Goal: Information Seeking & Learning: Check status

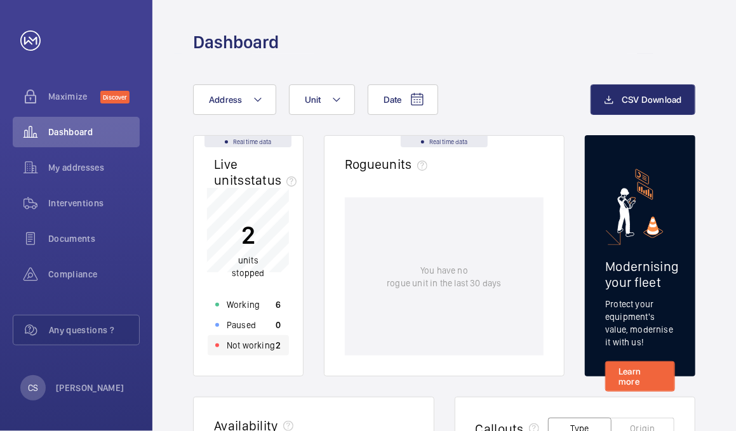
click at [249, 342] on p "Not working" at bounding box center [251, 345] width 48 height 13
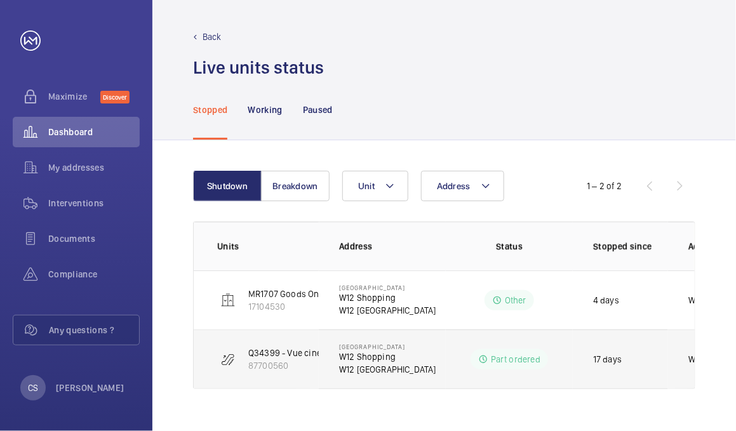
scroll to position [0, 8]
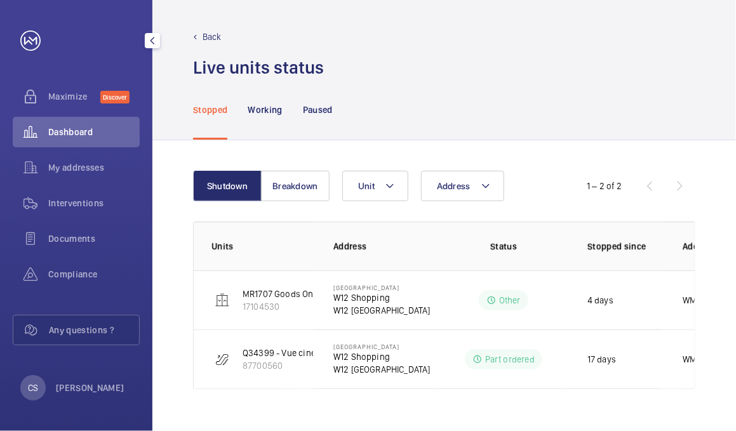
click at [64, 140] on div "Dashboard" at bounding box center [76, 132] width 127 height 30
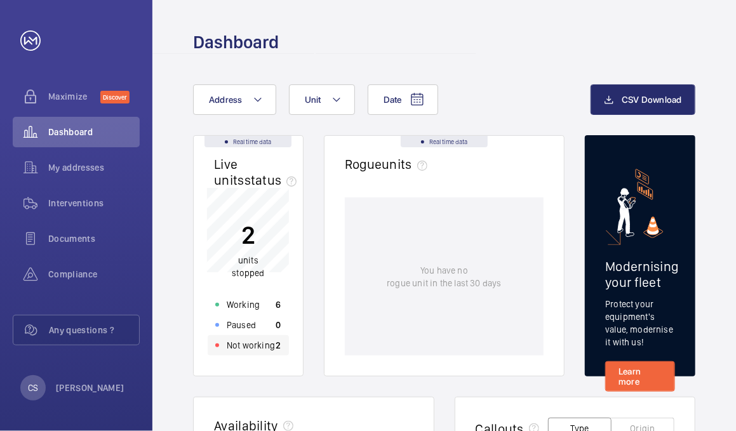
click at [241, 346] on p "Not working" at bounding box center [251, 345] width 48 height 13
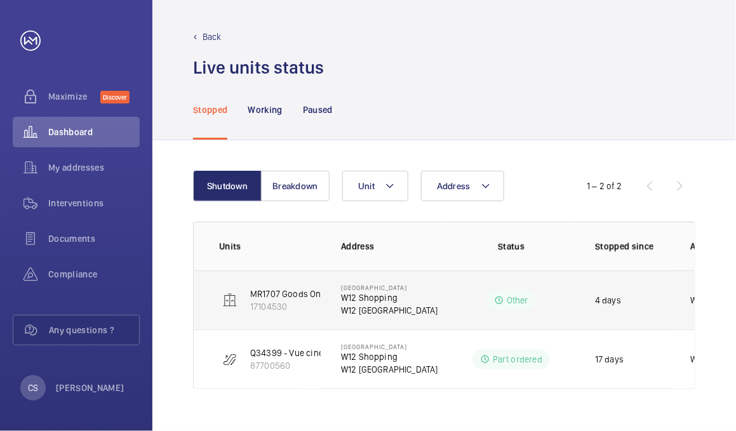
click at [302, 307] on p "17104530" at bounding box center [309, 306] width 119 height 13
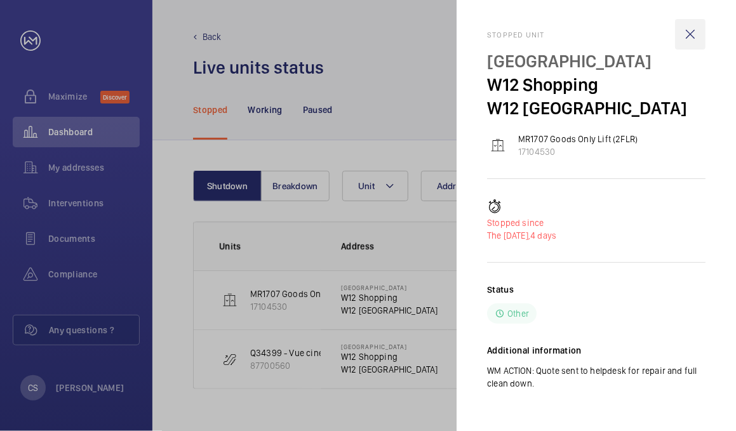
click at [695, 35] on wm-front-icon-button at bounding box center [690, 34] width 30 height 30
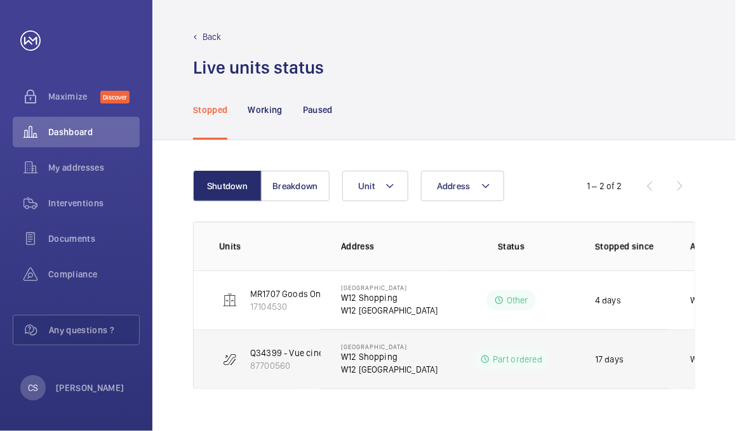
click at [296, 342] on td "Q34399 - Vue cinema 1-2 Escal 87700560" at bounding box center [257, 360] width 127 height 60
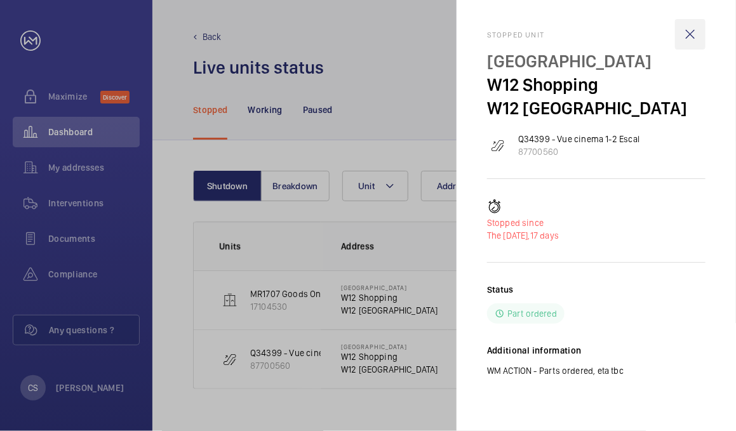
click at [689, 40] on wm-front-icon-button at bounding box center [690, 34] width 30 height 30
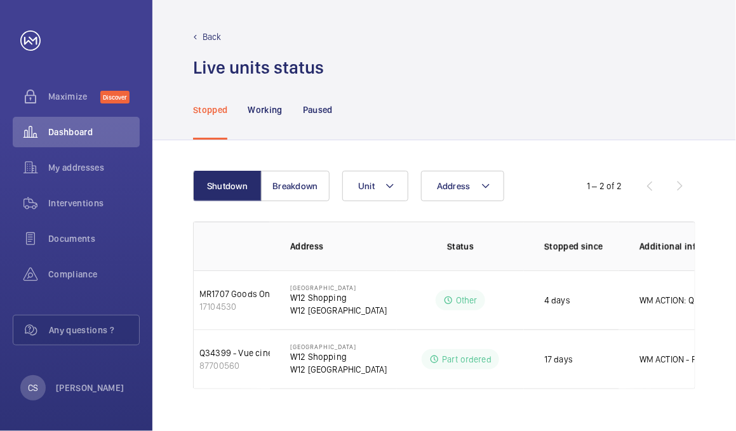
scroll to position [0, 101]
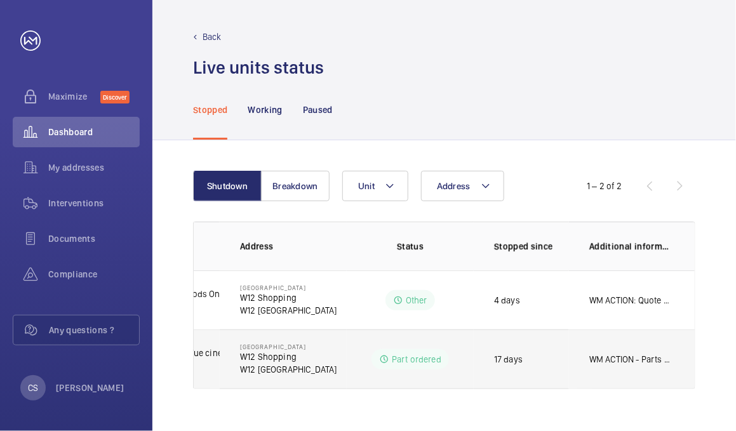
click at [520, 365] on p "17 days" at bounding box center [508, 359] width 29 height 13
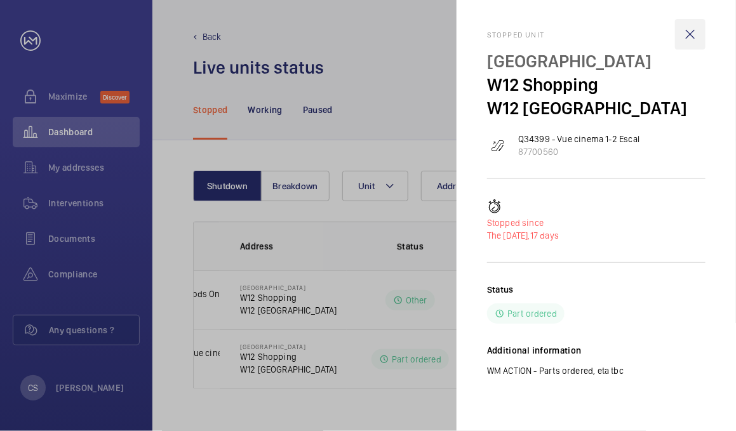
click at [690, 23] on wm-front-icon-button at bounding box center [690, 34] width 30 height 30
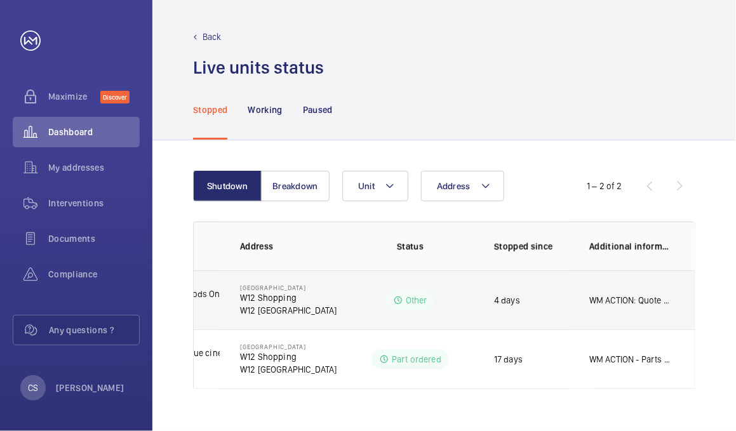
click at [610, 303] on p "WM ACTION: Quote sent to helpdesk for repair and full clean down." at bounding box center [629, 300] width 81 height 13
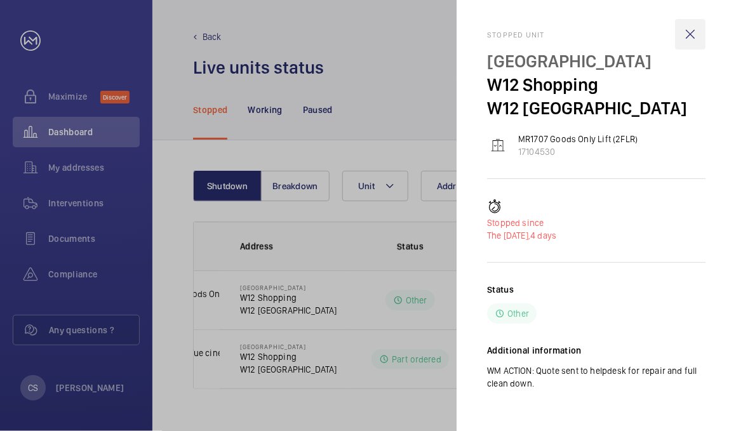
click at [690, 25] on wm-front-icon-button at bounding box center [690, 34] width 30 height 30
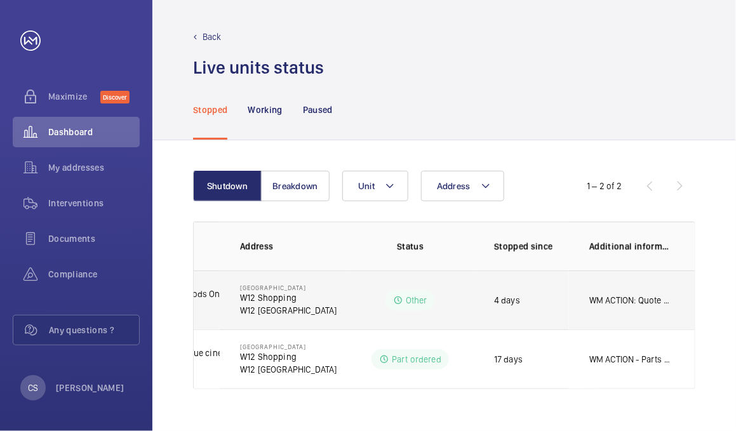
click at [571, 318] on td "WM ACTION: Quote sent to helpdesk for repair and full clean down." at bounding box center [632, 300] width 127 height 59
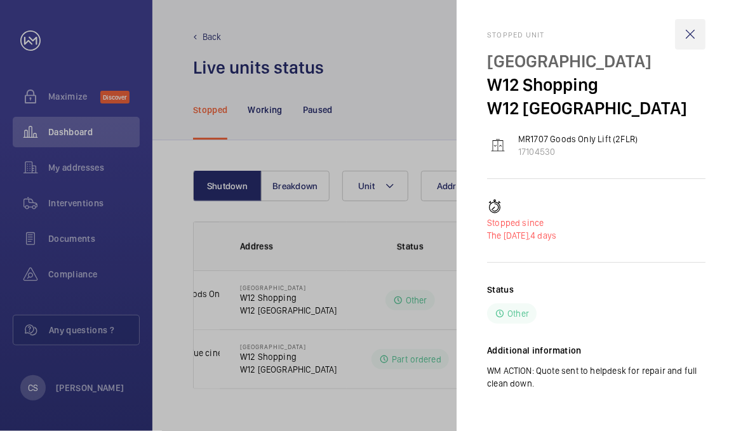
click at [688, 31] on wm-front-icon-button at bounding box center [690, 34] width 30 height 30
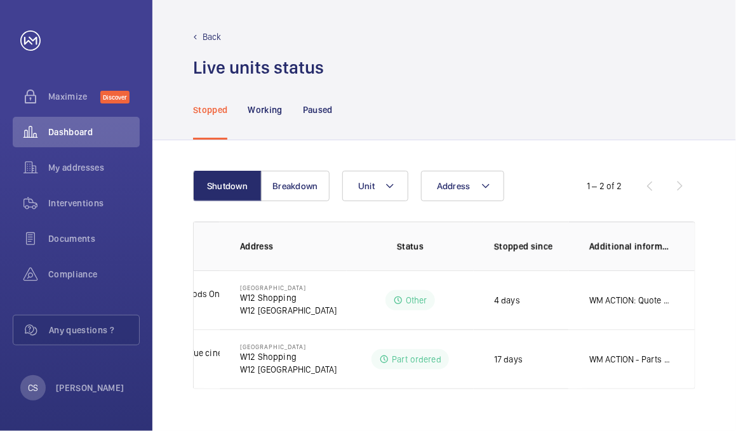
scroll to position [0, 0]
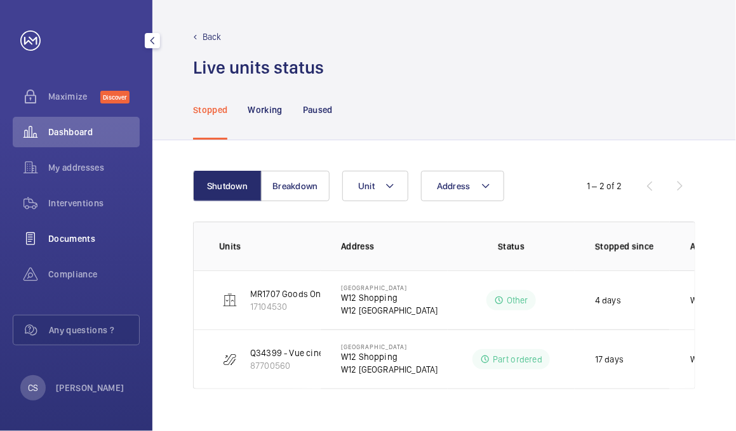
click at [60, 245] on div "Documents" at bounding box center [76, 239] width 127 height 30
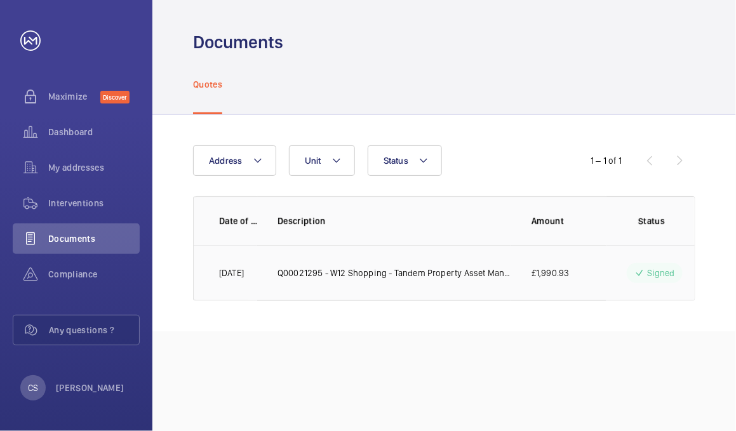
click at [305, 295] on td "Q00021295 - W12 Shopping - Tandem Property Asset Management - Escalator Handrail" at bounding box center [384, 273] width 254 height 56
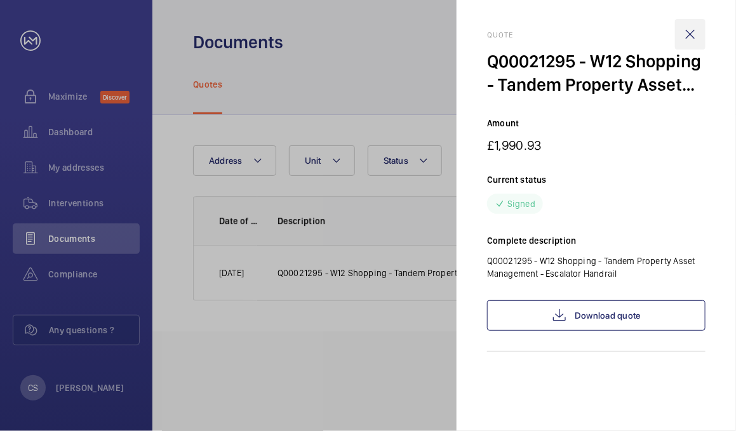
click at [691, 33] on wm-front-icon-button at bounding box center [690, 34] width 30 height 30
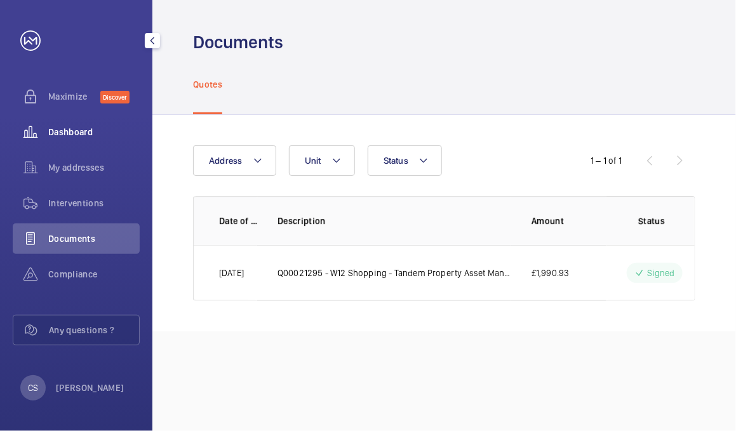
click at [79, 139] on div "Dashboard" at bounding box center [76, 132] width 127 height 30
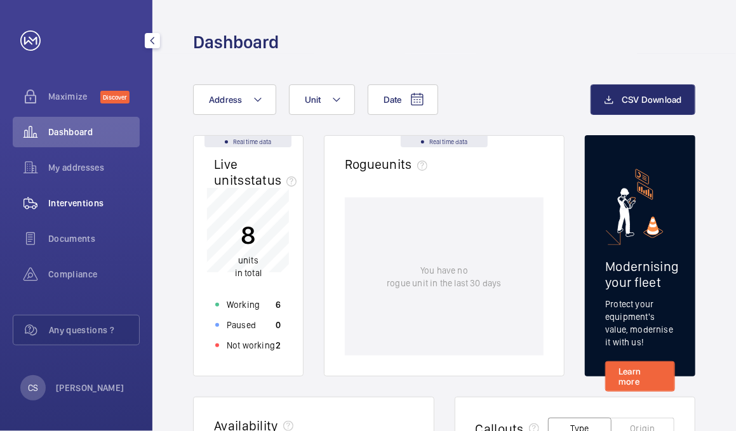
click at [69, 201] on span "Interventions" at bounding box center [93, 203] width 91 height 13
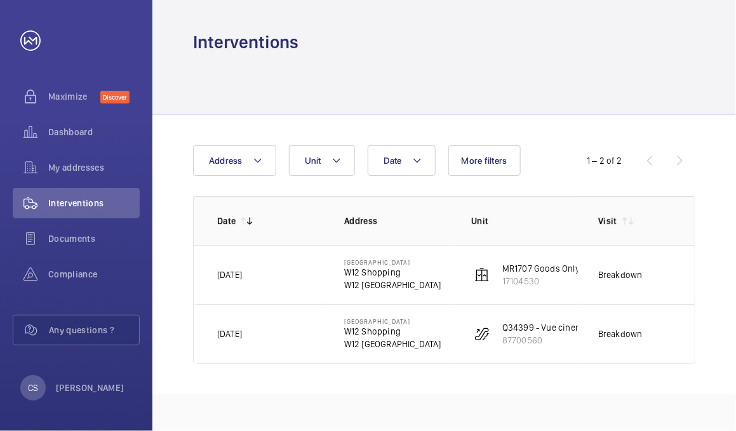
scroll to position [0, 159]
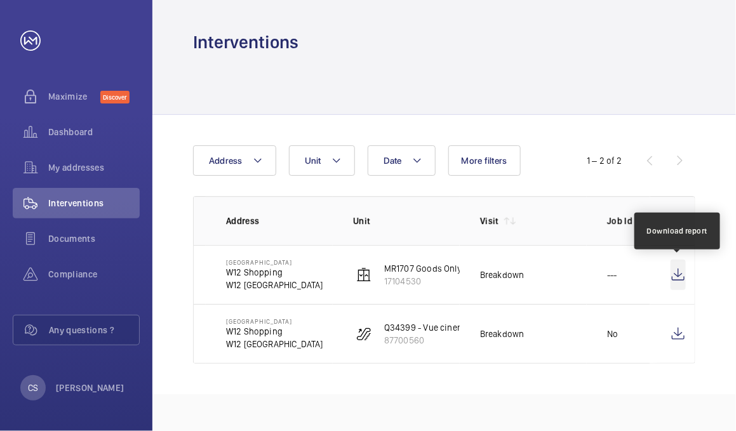
click at [673, 276] on wm-front-icon-button at bounding box center [678, 275] width 15 height 30
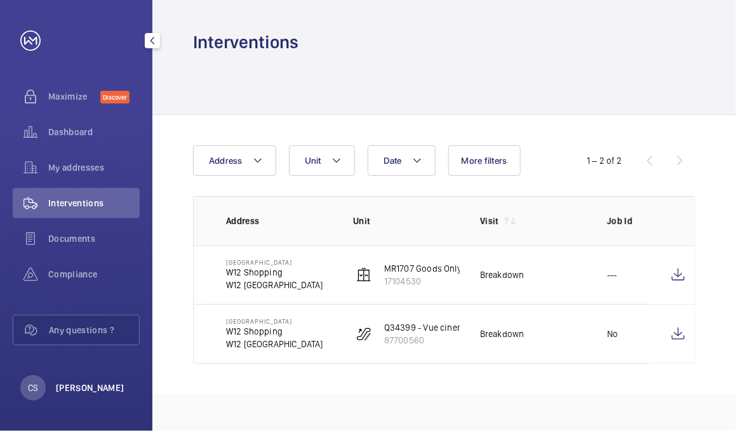
click at [66, 389] on p "[PERSON_NAME]" at bounding box center [90, 388] width 69 height 13
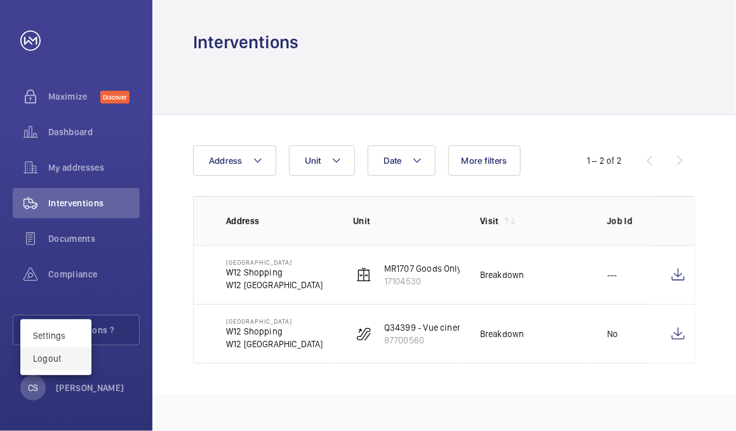
click at [55, 363] on p "Logout" at bounding box center [56, 358] width 46 height 13
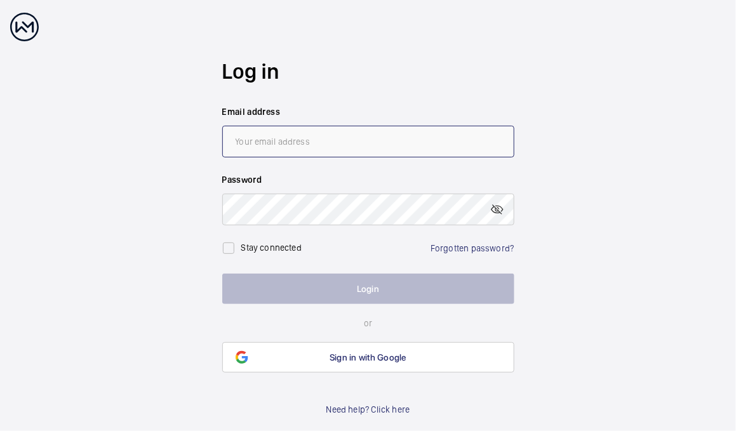
click at [336, 145] on input "email" at bounding box center [368, 142] width 292 height 32
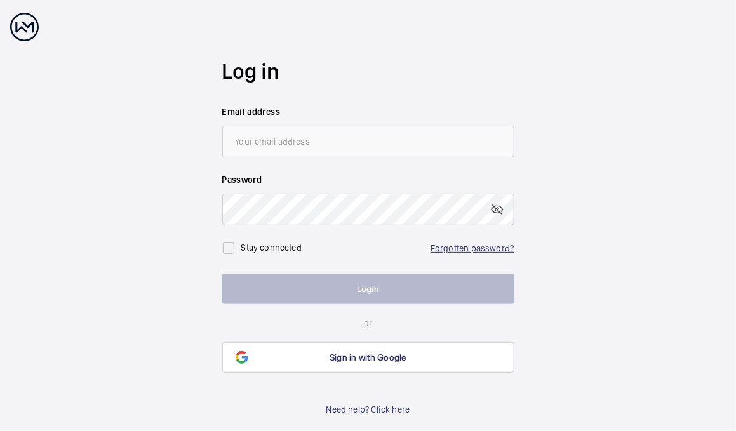
click at [472, 247] on link "Forgotten password?" at bounding box center [472, 248] width 83 height 10
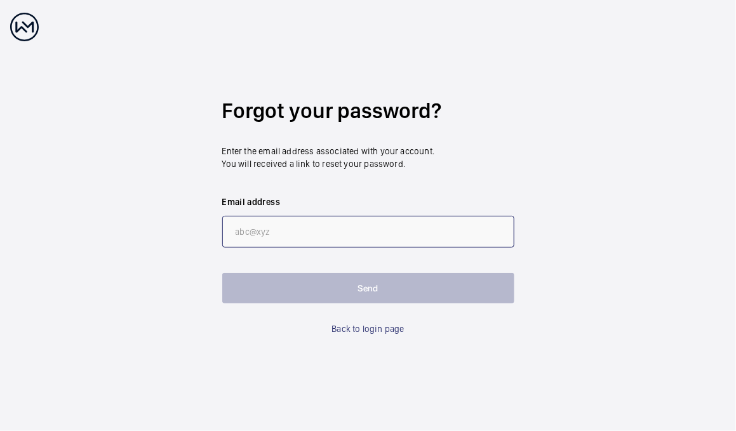
click at [316, 227] on input "email" at bounding box center [368, 232] width 292 height 32
paste input "csykes@envirotechfm.com"
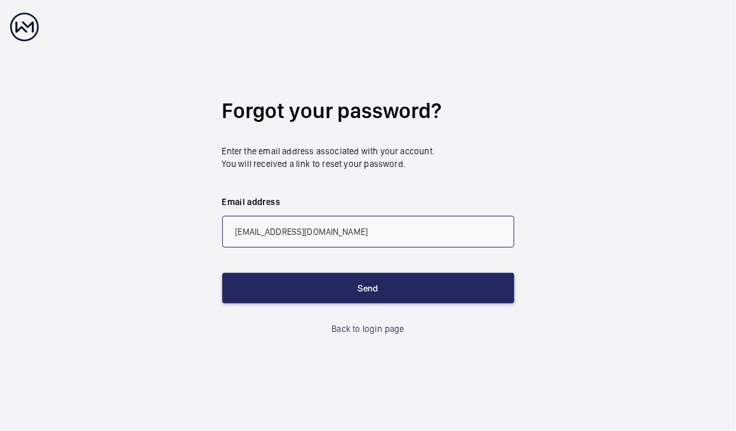
type input "csykes@envirotechfm.com"
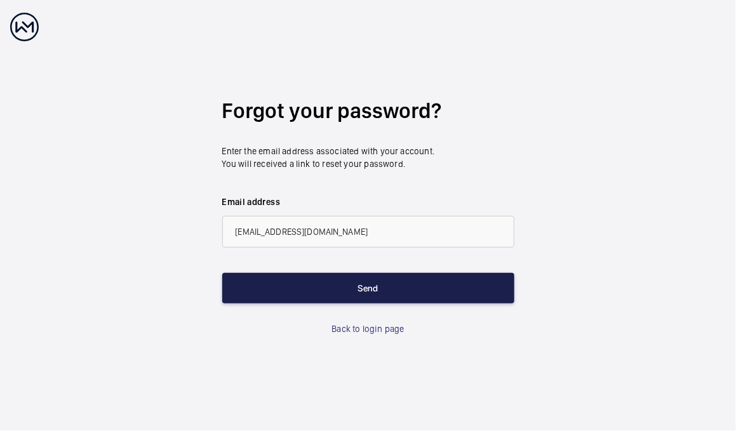
click at [307, 288] on button "Send" at bounding box center [368, 288] width 292 height 30
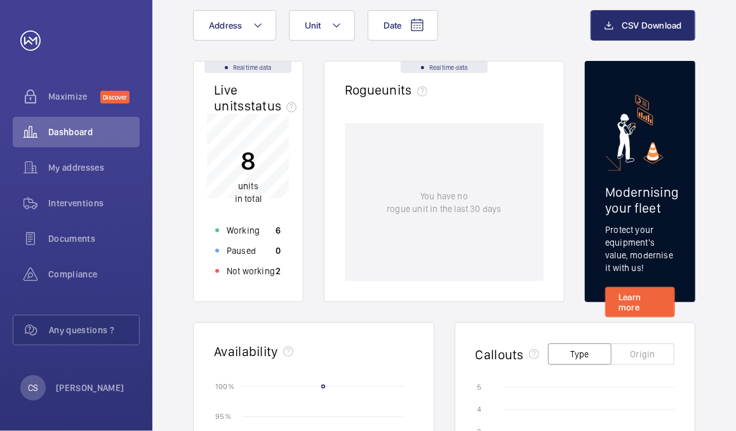
scroll to position [72, 0]
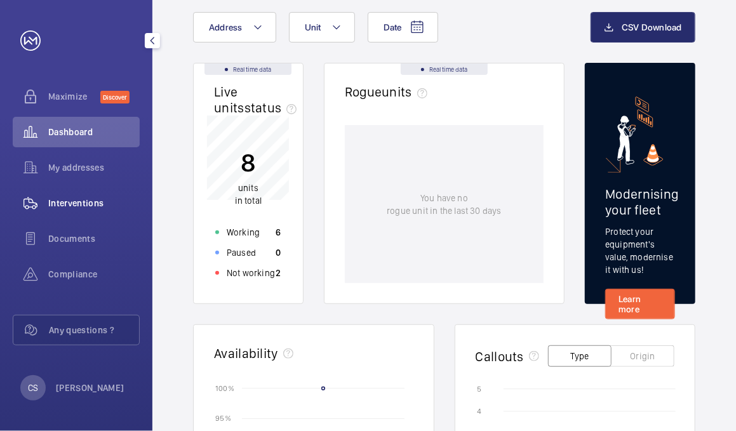
click at [81, 201] on span "Interventions" at bounding box center [93, 203] width 91 height 13
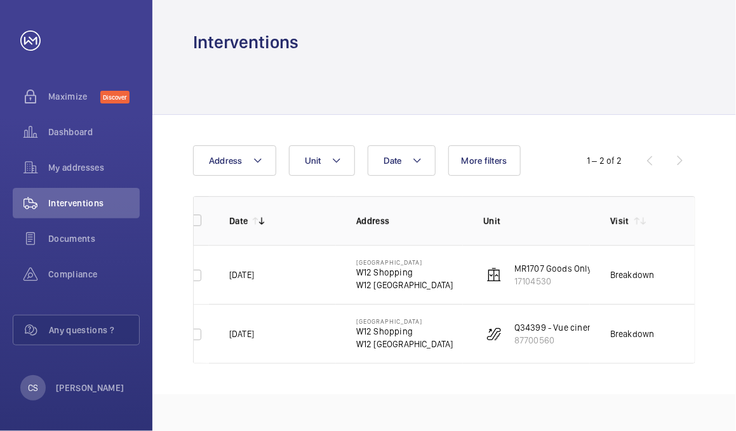
scroll to position [0, 159]
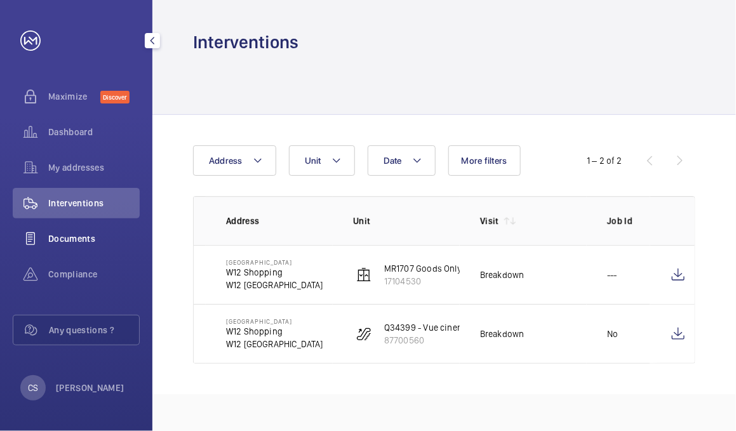
click at [86, 237] on span "Documents" at bounding box center [93, 238] width 91 height 13
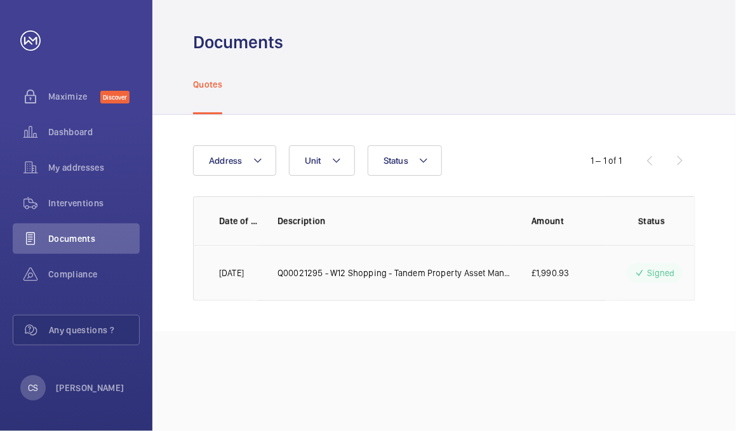
click at [260, 270] on td "Q00021295 - W12 Shopping - Tandem Property Asset Management - Escalator Handrail" at bounding box center [384, 273] width 254 height 56
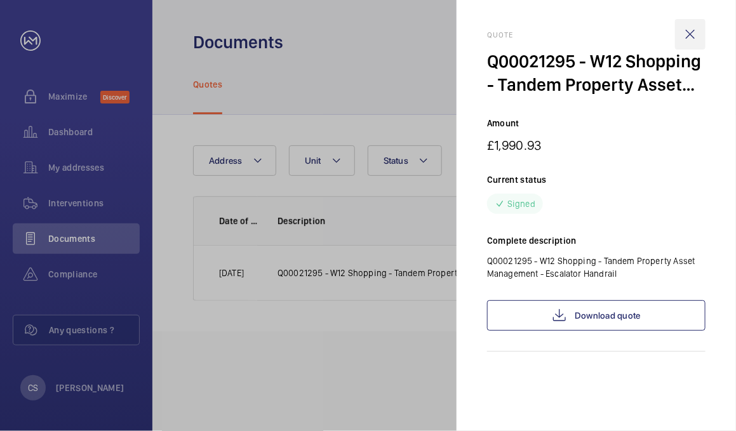
click at [702, 39] on wm-front-icon-button at bounding box center [690, 34] width 30 height 30
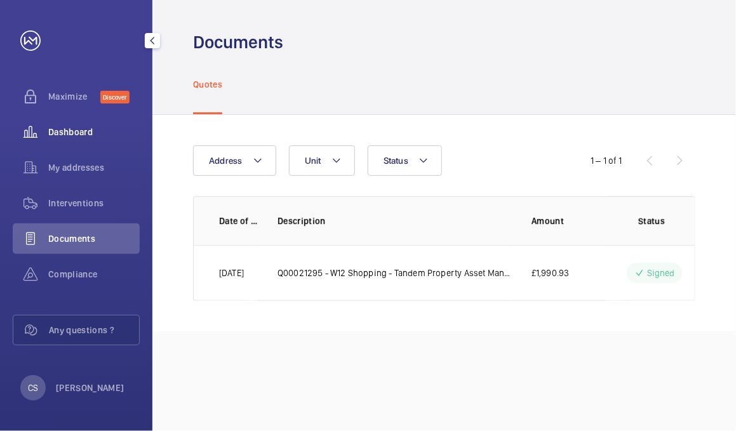
click at [72, 133] on span "Dashboard" at bounding box center [93, 132] width 91 height 13
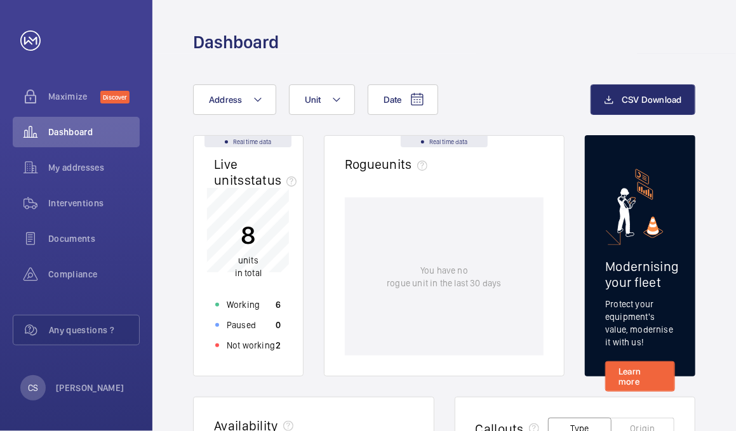
click at [488, 109] on div "Date Address Unit" at bounding box center [392, 99] width 398 height 30
click at [260, 342] on p "Not working" at bounding box center [251, 345] width 48 height 13
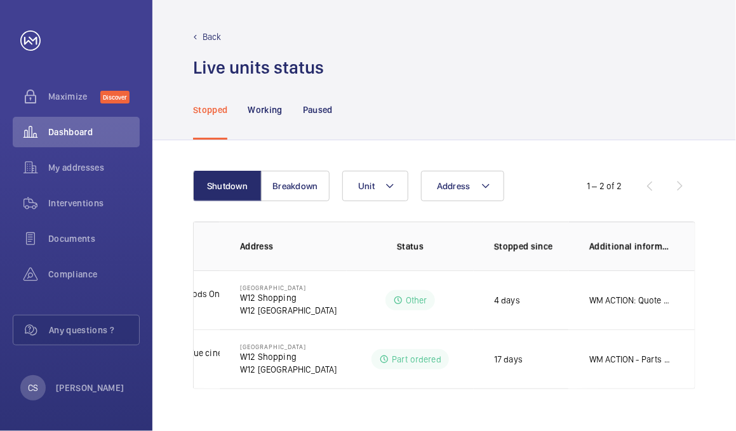
scroll to position [0, 100]
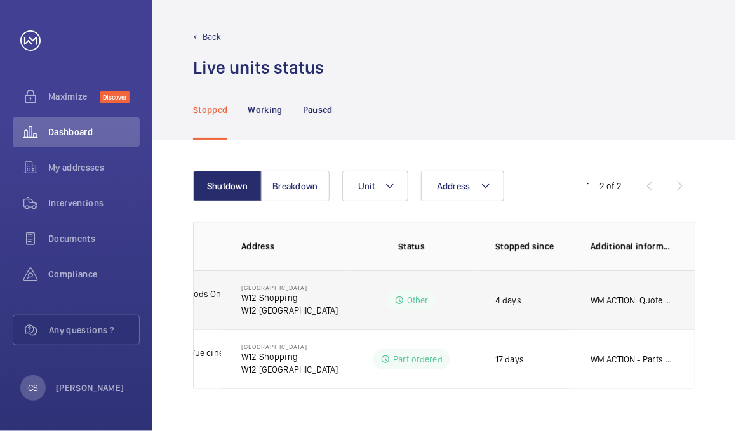
click at [613, 300] on p "WM ACTION: Quote sent to helpdesk for repair and full clean down." at bounding box center [631, 300] width 81 height 13
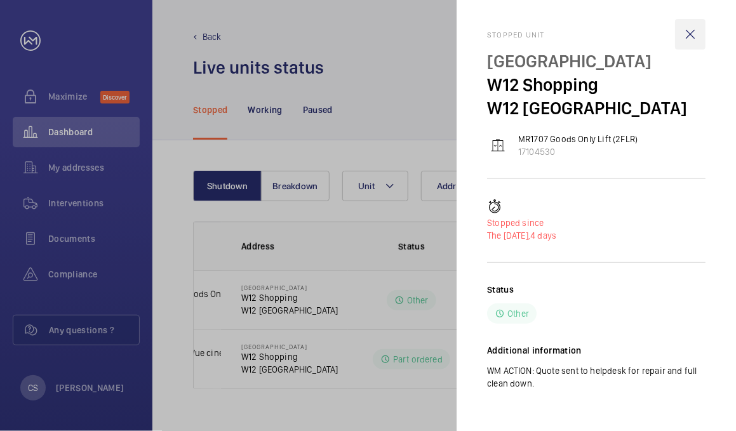
click at [690, 37] on wm-front-icon-button at bounding box center [690, 34] width 30 height 30
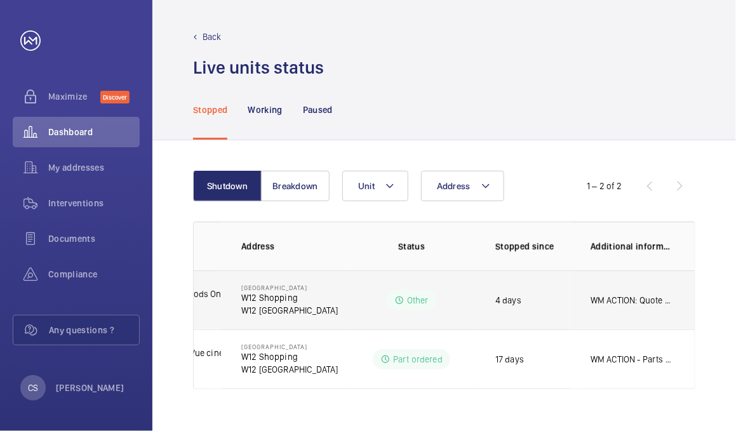
click at [560, 311] on td "4 days" at bounding box center [522, 300] width 95 height 59
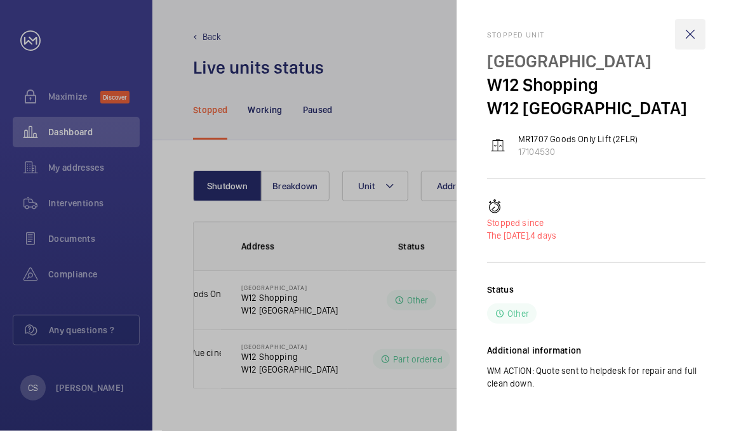
click at [689, 32] on wm-front-icon-button at bounding box center [690, 34] width 30 height 30
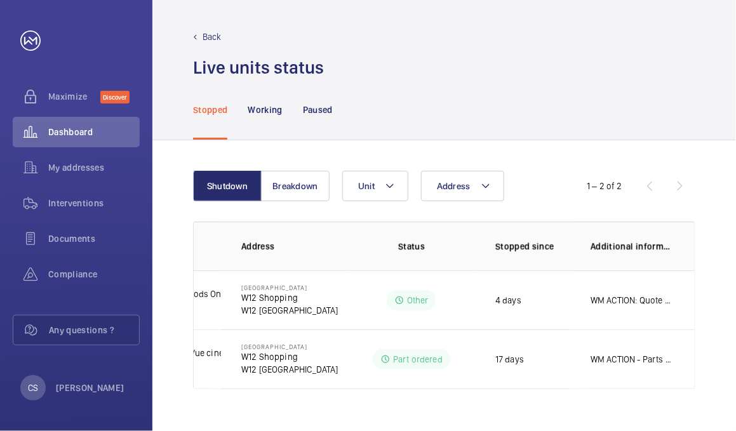
click at [607, 110] on div "Stopped Working Paused" at bounding box center [444, 109] width 502 height 60
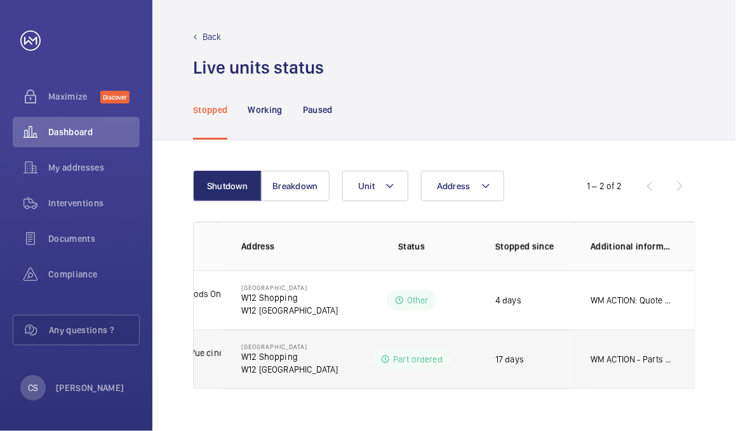
click at [557, 352] on td "17 days" at bounding box center [522, 360] width 95 height 60
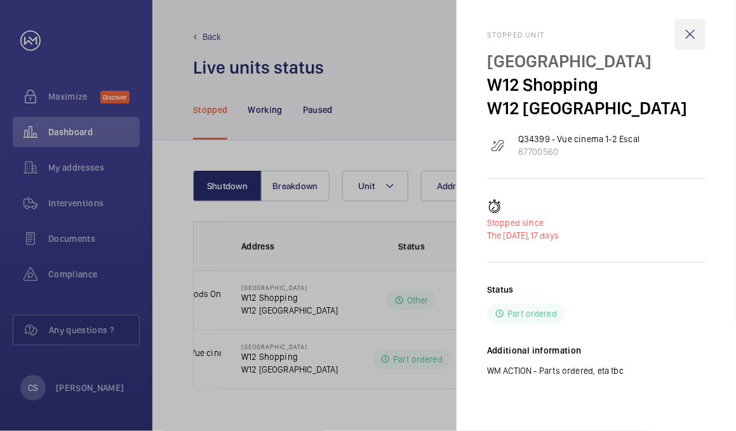
click at [687, 39] on wm-front-icon-button at bounding box center [690, 34] width 30 height 30
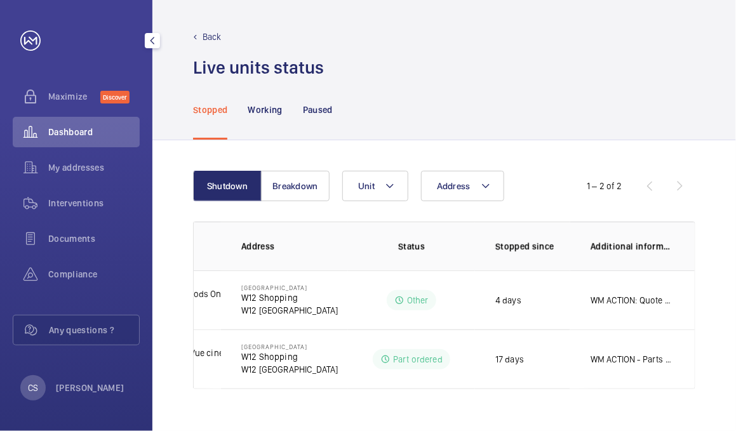
click at [82, 140] on div "Dashboard" at bounding box center [76, 132] width 127 height 30
